Goal: Find specific page/section: Find specific page/section

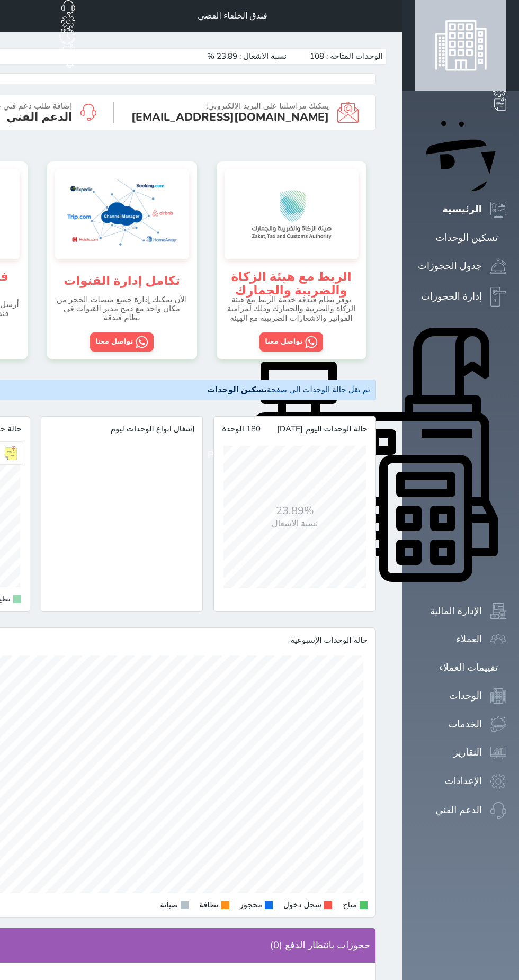
scroll to position [1139, 519]
click at [353, 175] on img at bounding box center [291, 214] width 123 height 79
click at [383, 52] on span "الوحدات المتاحة : 108" at bounding box center [346, 56] width 73 height 9
click at [390, 16] on span at bounding box center [390, 16] width 0 height 0
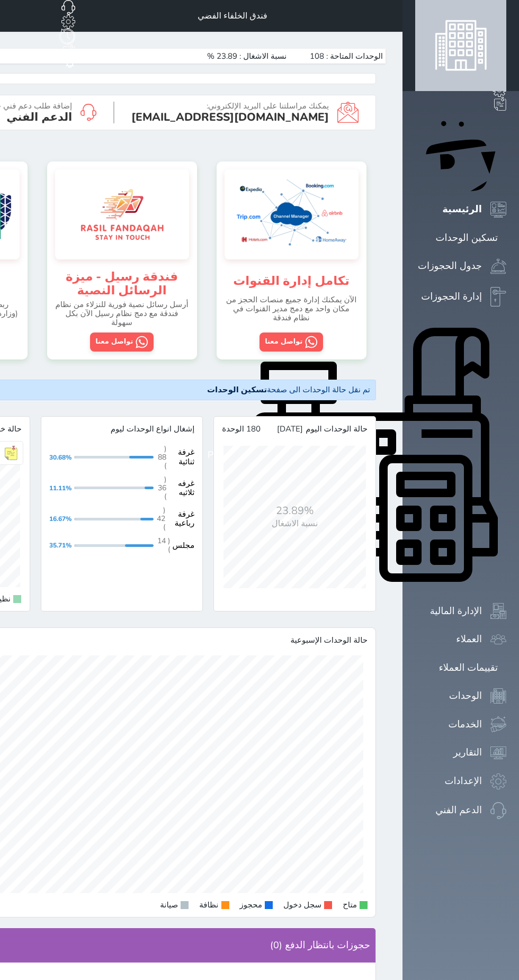
click at [482, 604] on div "الإدارة المالية" at bounding box center [456, 611] width 52 height 15
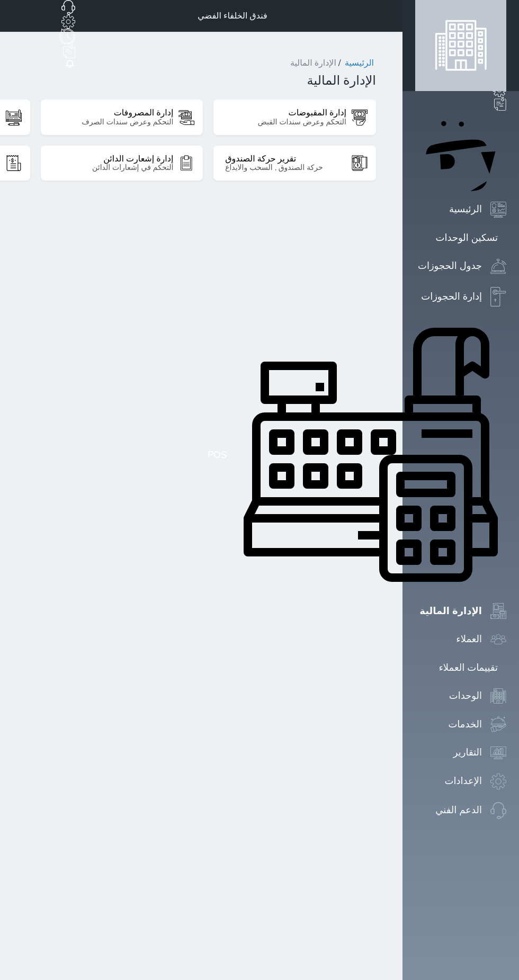
click at [173, 118] on div "التحكم وعرض سندات الصرف" at bounding box center [112, 122] width 121 height 8
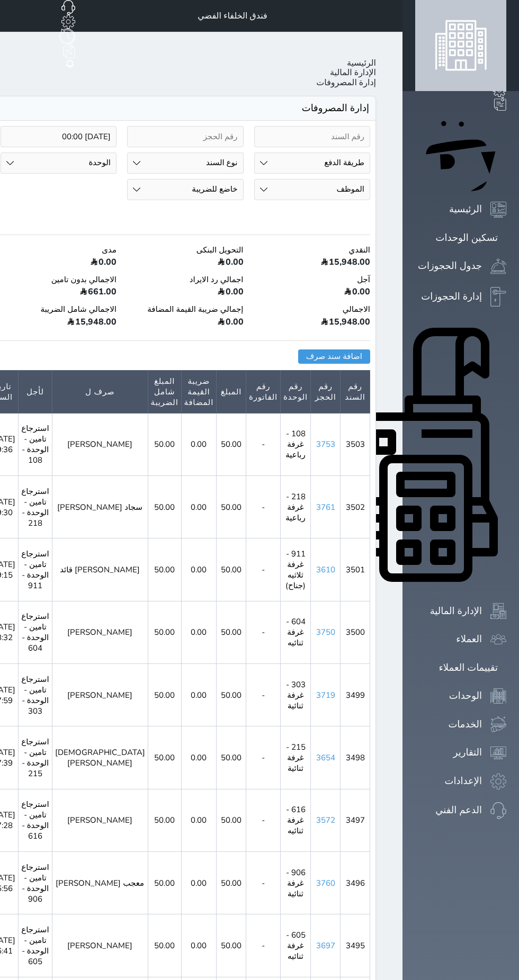
click at [117, 126] on input "[DATE] 00:00" at bounding box center [59, 136] width 116 height 21
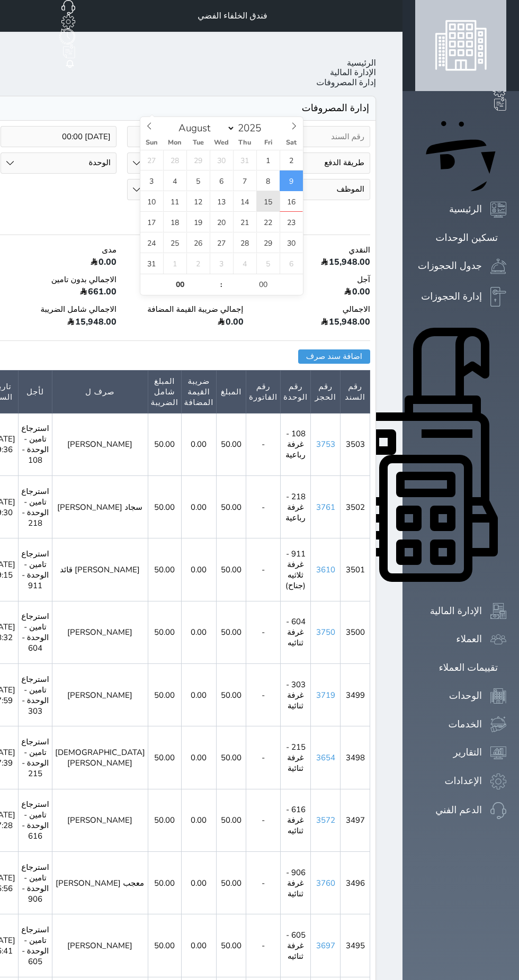
click at [268, 205] on span "15" at bounding box center [267, 201] width 23 height 21
type input "[DATE] 00:00"
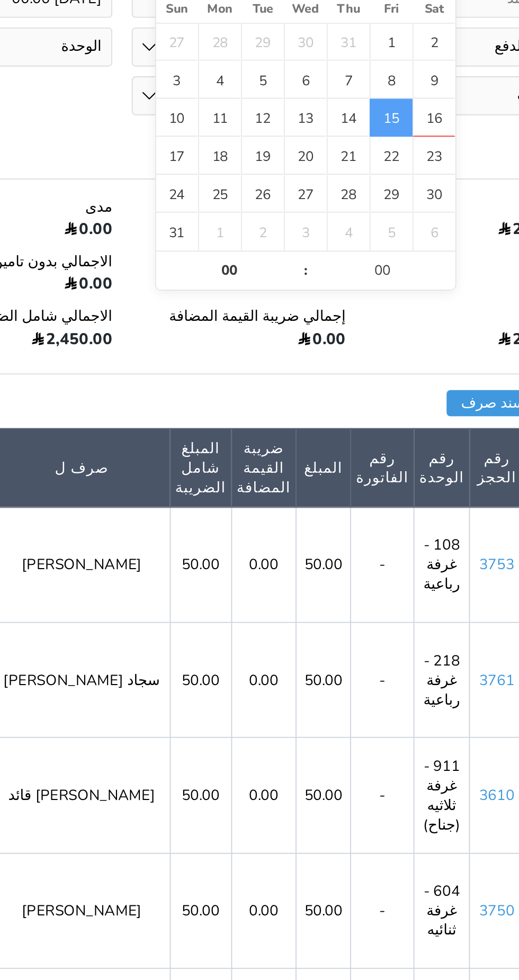
click at [266, 199] on span "15" at bounding box center [267, 201] width 23 height 21
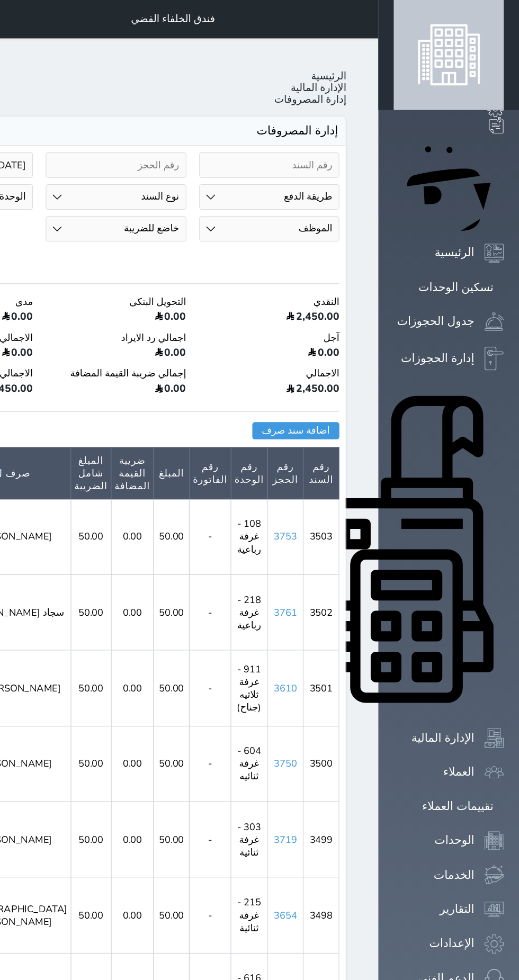
click at [390, 16] on span at bounding box center [390, 16] width 0 height 0
click at [489, 230] on div "تسكين الوحدات" at bounding box center [467, 237] width 62 height 15
